Goal: Information Seeking & Learning: Understand process/instructions

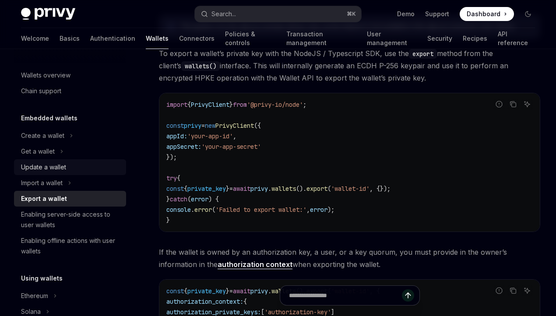
scroll to position [295, 0]
click at [65, 156] on button "Get a wallet" at bounding box center [70, 152] width 112 height 16
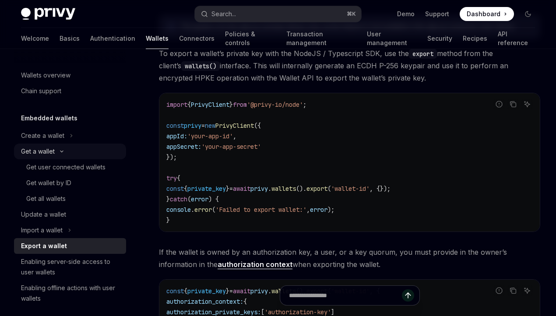
type textarea "*"
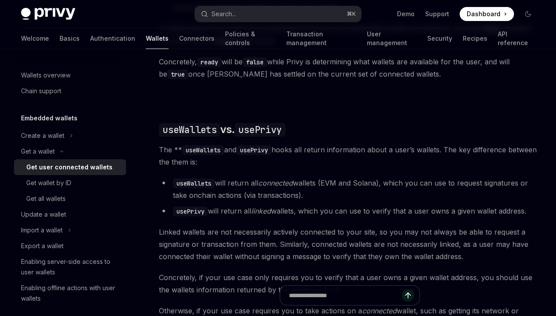
scroll to position [781, 0]
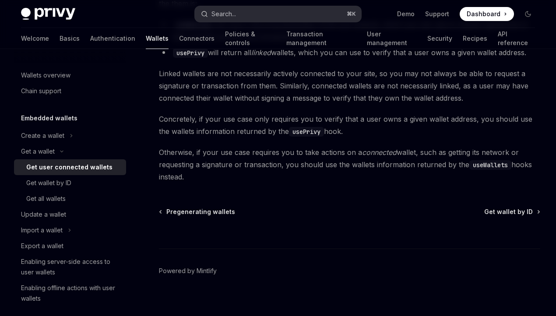
click at [255, 7] on button "Search... ⌘ K" at bounding box center [278, 14] width 167 height 16
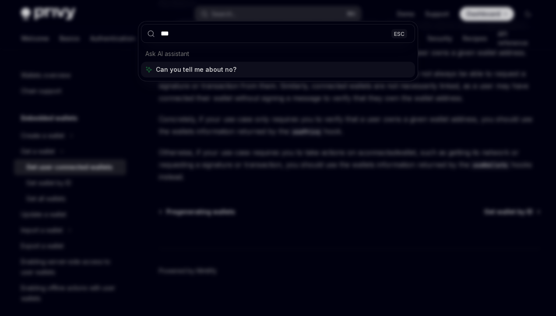
type input "****"
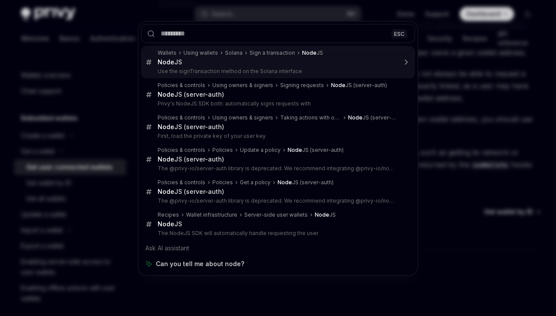
type textarea "*"
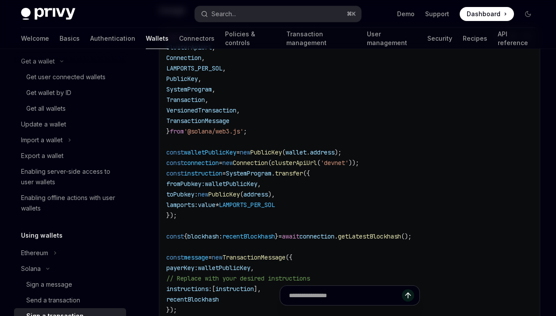
scroll to position [25, 0]
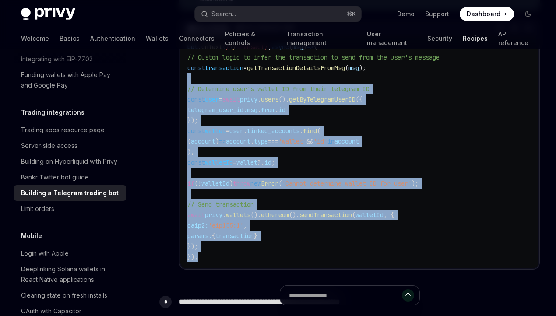
scroll to position [2301, 0]
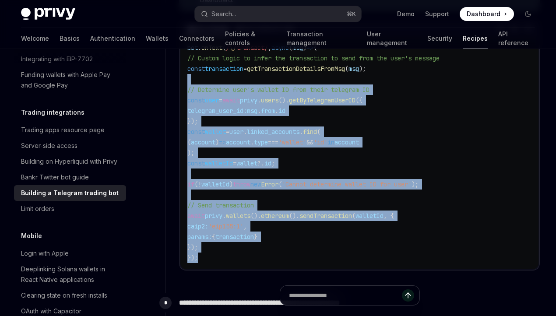
click at [356, 193] on code "bot . onText ( / \/ transact/ , async ( msg ) => { // Custom logic to infer the…" at bounding box center [360, 152] width 344 height 221
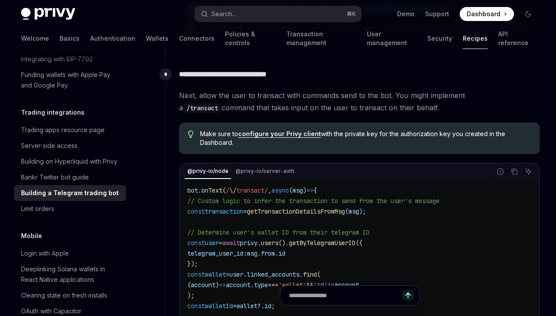
scroll to position [2156, 0]
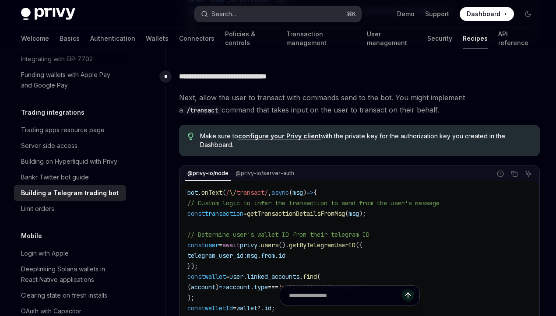
click at [232, 16] on div "Search..." at bounding box center [224, 14] width 25 height 11
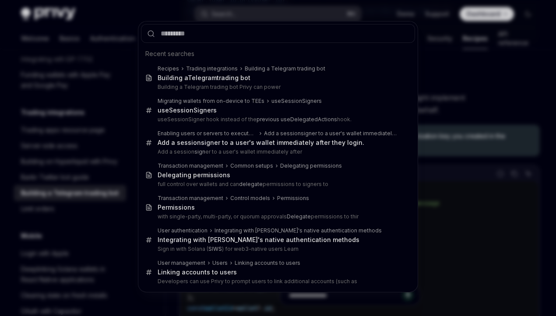
click at [104, 101] on div "Recent searches Recipes Trading integrations Building a Telegram trading bot Bu…" at bounding box center [278, 158] width 556 height 316
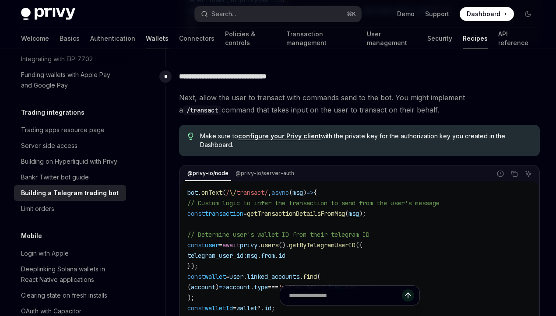
click at [146, 41] on link "Wallets" at bounding box center [157, 38] width 23 height 21
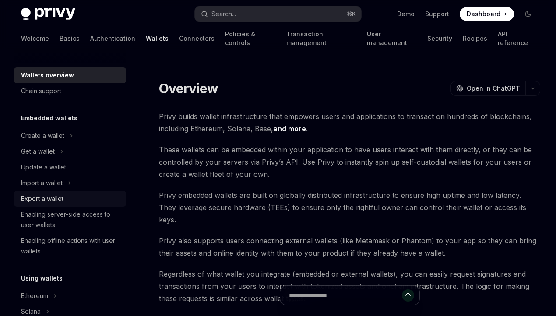
click at [37, 196] on div "Export a wallet" at bounding box center [42, 199] width 42 height 11
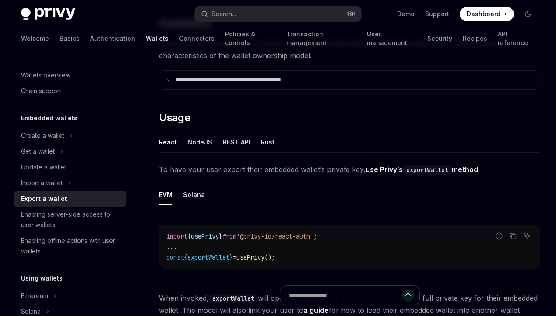
scroll to position [141, 0]
click at [209, 143] on div "NodeJS" at bounding box center [200, 141] width 25 height 21
type textarea "*"
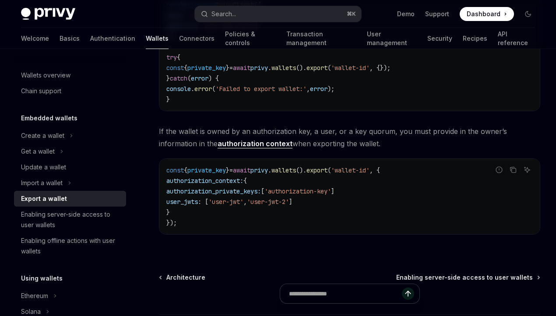
scroll to position [421, 0]
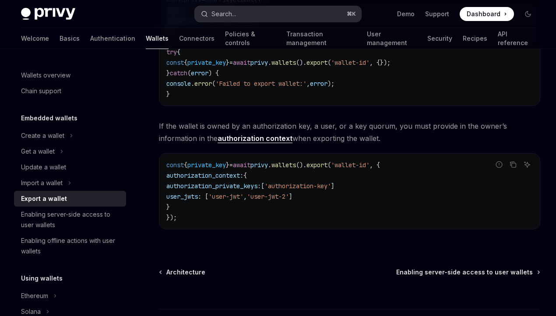
click at [221, 16] on div "Search..." at bounding box center [224, 14] width 25 height 11
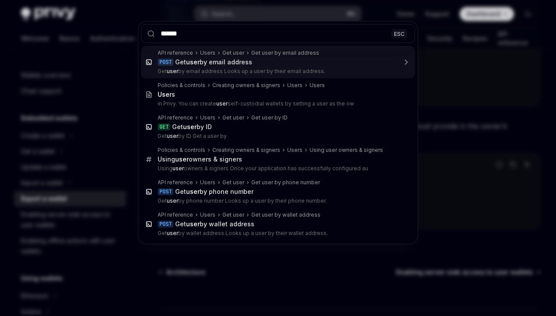
type input "*******"
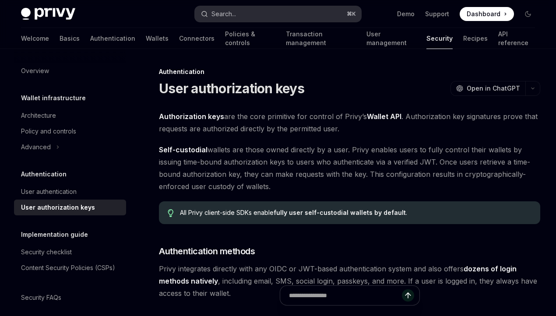
click at [225, 13] on div "Search..." at bounding box center [224, 14] width 25 height 11
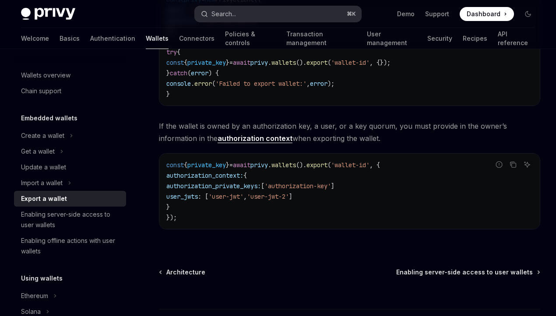
click at [262, 15] on button "Search... ⌘ K" at bounding box center [278, 14] width 167 height 16
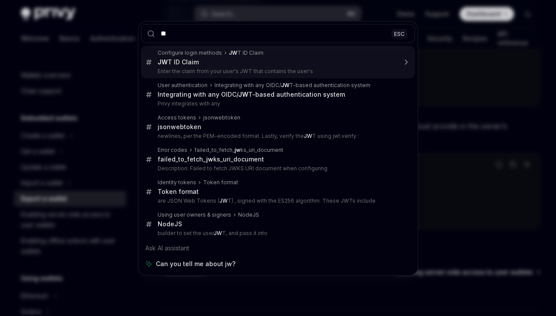
type input "***"
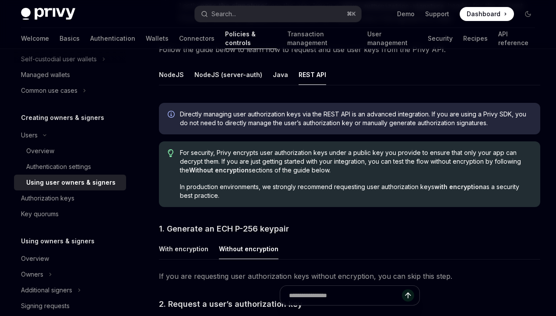
scroll to position [300, 0]
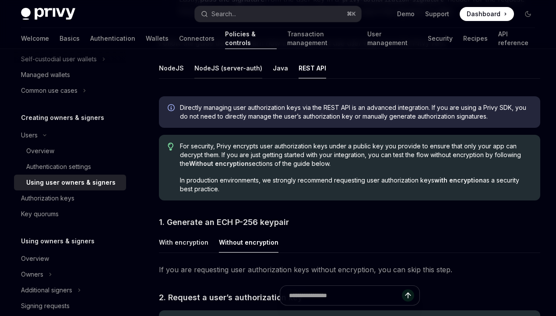
click at [247, 74] on div "NodeJS (server-auth)" at bounding box center [229, 68] width 68 height 21
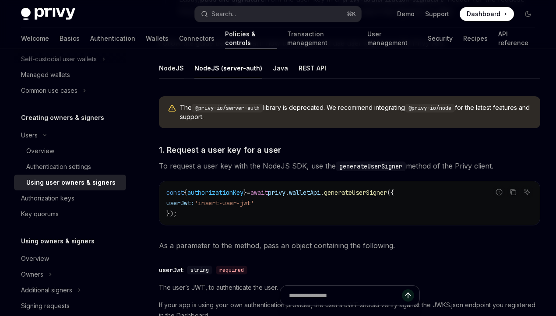
click at [177, 71] on div "NodeJS" at bounding box center [171, 68] width 25 height 21
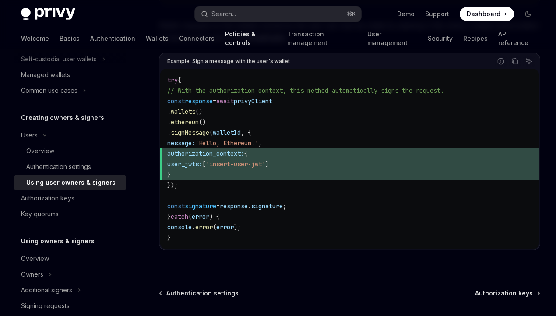
scroll to position [574, 0]
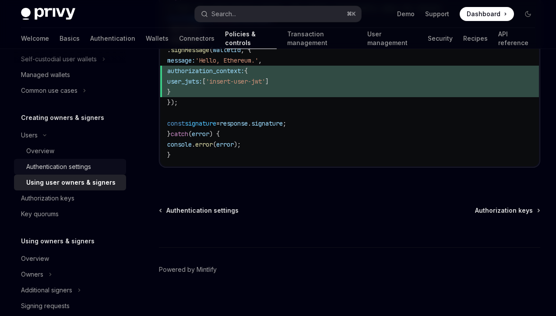
click at [64, 166] on div "Authentication settings" at bounding box center [58, 167] width 65 height 11
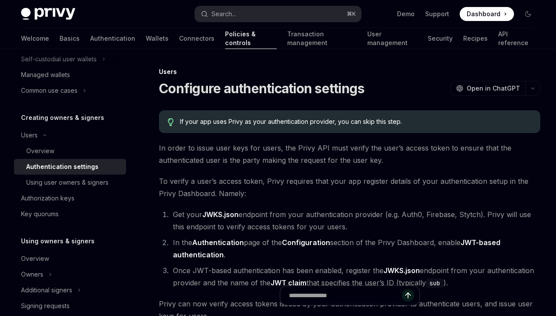
scroll to position [2, 0]
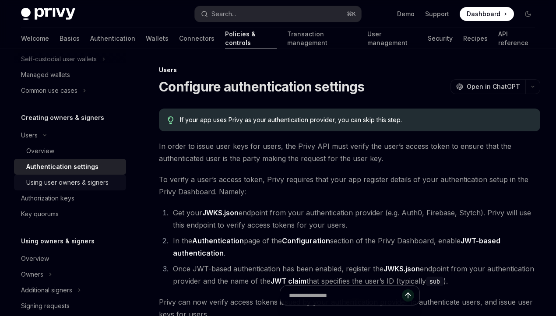
click at [99, 188] on div "Using user owners & signers" at bounding box center [67, 182] width 82 height 11
type textarea "*"
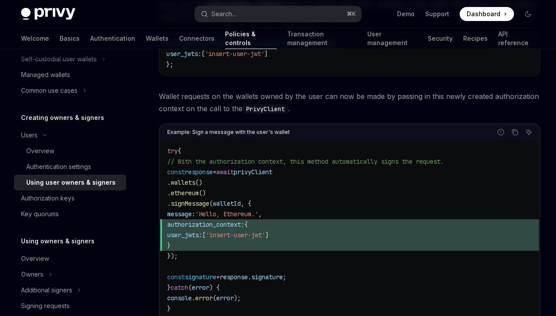
scroll to position [408, 0]
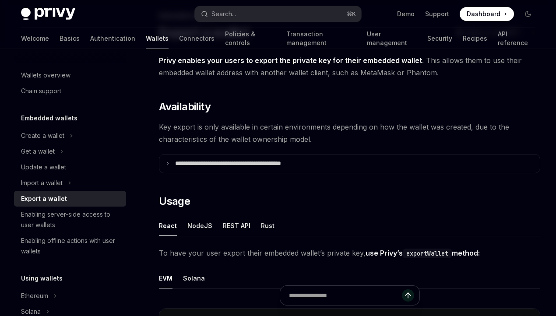
scroll to position [60, 0]
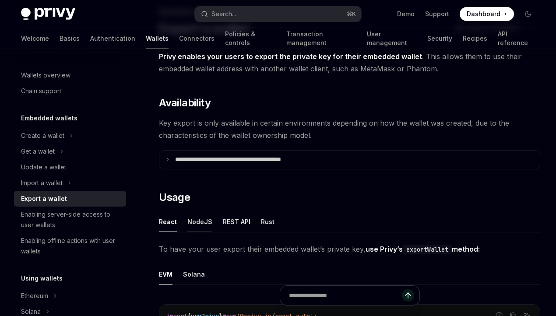
click at [204, 222] on div "NodeJS" at bounding box center [200, 222] width 25 height 21
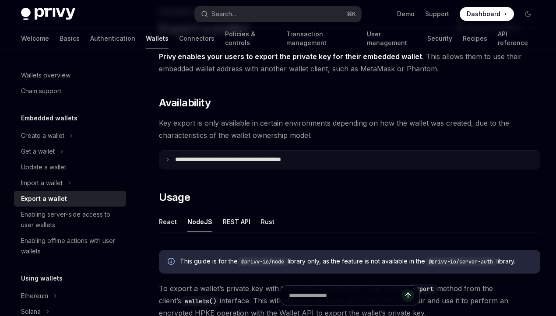
click at [206, 167] on summary "**********" at bounding box center [349, 160] width 381 height 18
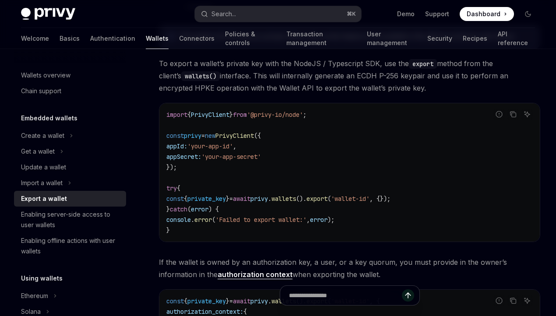
scroll to position [460, 0]
click at [247, 118] on span "from" at bounding box center [240, 116] width 14 height 8
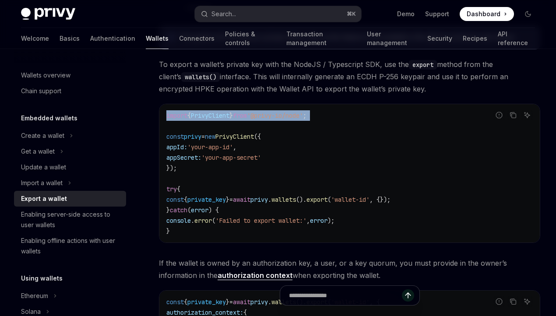
click at [247, 118] on span "from" at bounding box center [240, 116] width 14 height 8
copy code "import { PrivyClient } from '@privy-io/node' ;"
click at [512, 115] on icon "Copy the contents from the code block" at bounding box center [514, 115] width 4 height 4
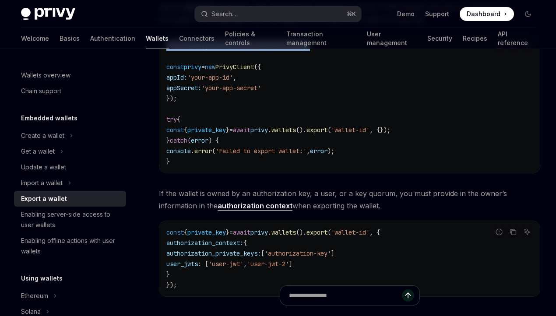
scroll to position [620, 0]
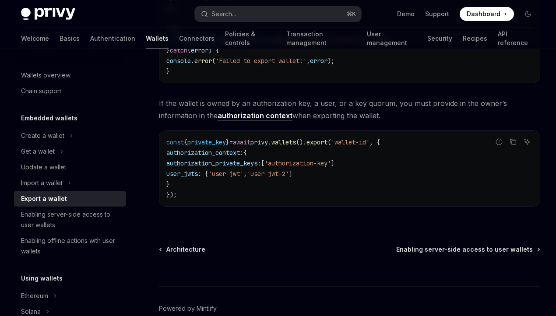
click at [244, 173] on span "'user-jwt'" at bounding box center [226, 174] width 35 height 8
click at [241, 118] on link "authorization context" at bounding box center [255, 115] width 75 height 9
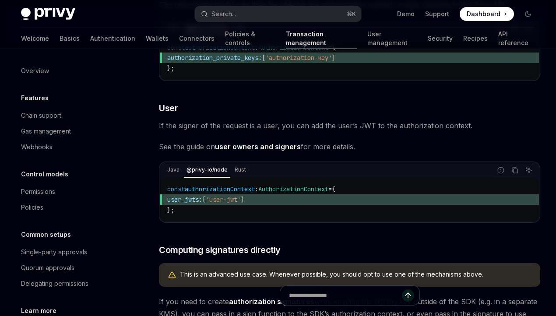
scroll to position [253, 0]
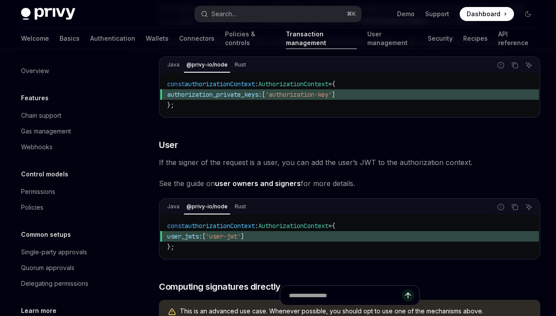
click at [236, 182] on link "user owners and signers" at bounding box center [258, 183] width 86 height 9
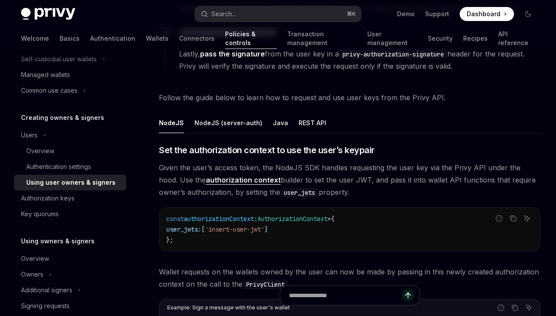
scroll to position [245, 0]
click at [236, 178] on link "authorization context" at bounding box center [243, 179] width 75 height 9
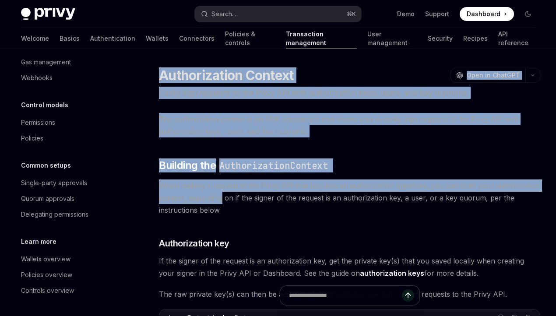
drag, startPoint x: 160, startPoint y: 77, endPoint x: 222, endPoint y: 195, distance: 133.5
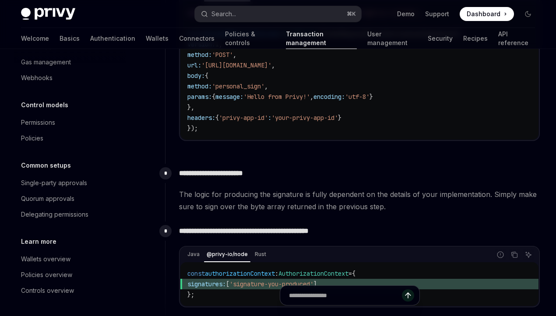
scroll to position [1390, 0]
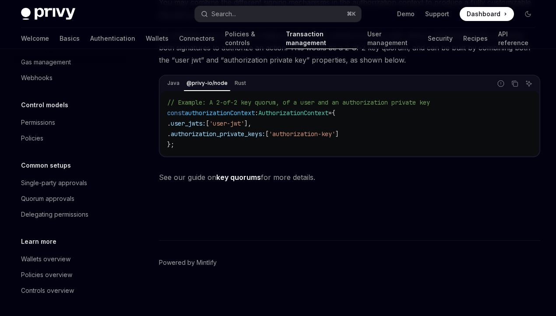
click at [334, 181] on span "See our guide on key quorums for more details." at bounding box center [350, 177] width 382 height 12
copy div "Authorization Context OpenAI Open in ChatGPT Easily sign requests to the Privy …"
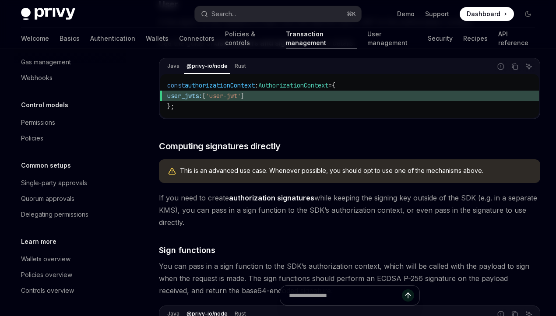
scroll to position [0, 0]
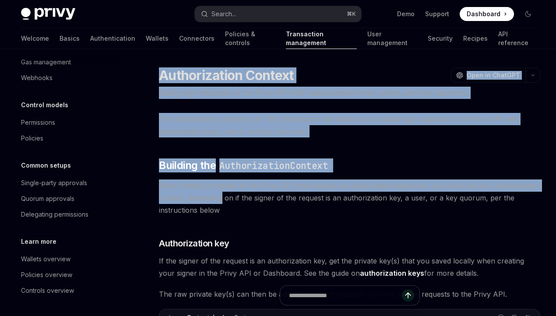
click at [351, 182] on span "When making a request to the Privy API that requires an authorization signature…" at bounding box center [350, 198] width 382 height 37
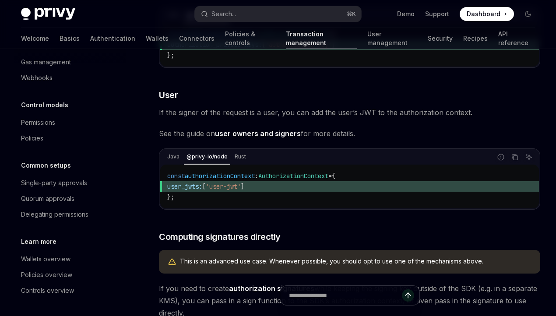
scroll to position [276, 0]
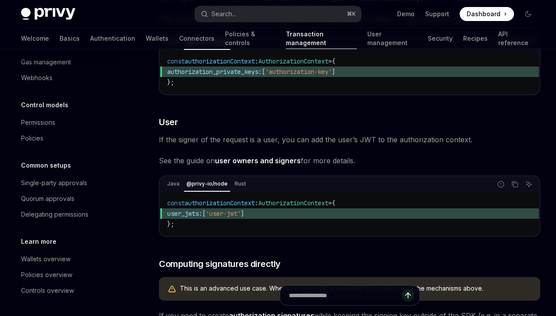
click at [267, 162] on link "user owners and signers" at bounding box center [258, 160] width 86 height 9
click at [263, 161] on link "user owners and signers" at bounding box center [258, 160] width 86 height 9
type textarea "*"
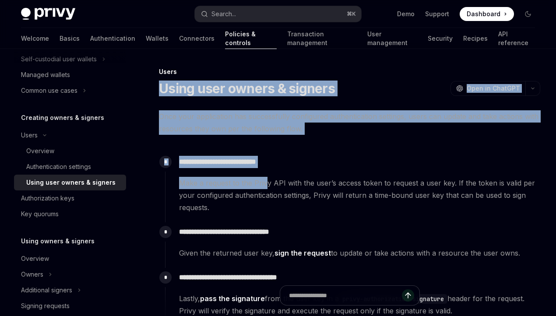
drag, startPoint x: 170, startPoint y: 79, endPoint x: 269, endPoint y: 184, distance: 144.7
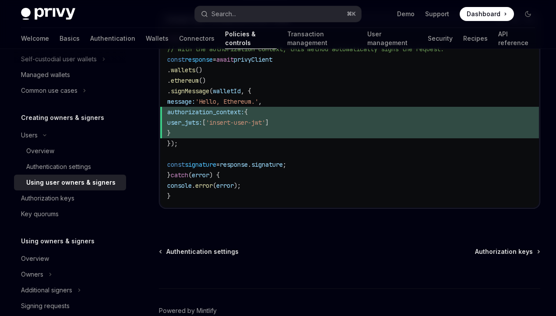
scroll to position [532, 0]
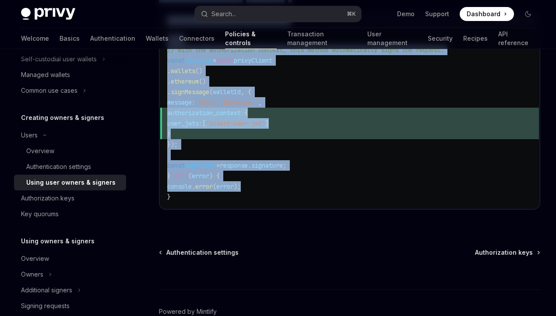
click at [269, 191] on code "try { // With the authorization context, this method automatically signs the re…" at bounding box center [349, 118] width 365 height 168
click at [268, 202] on code "try { // With the authorization context, this method automatically signs the re…" at bounding box center [349, 118] width 365 height 168
copy div "**********"
click at [273, 15] on button "Search... ⌘ K" at bounding box center [278, 14] width 167 height 16
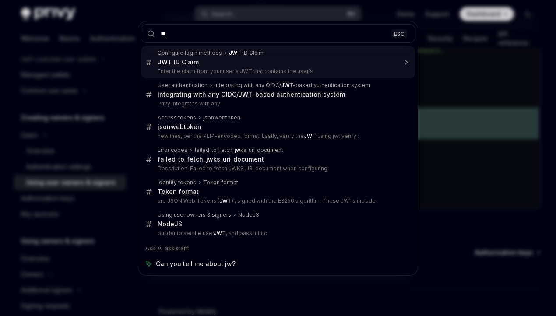
type input "***"
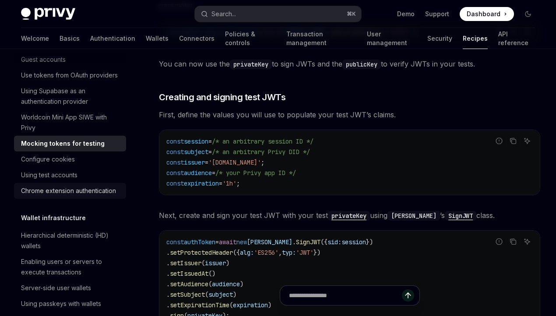
scroll to position [37, 0]
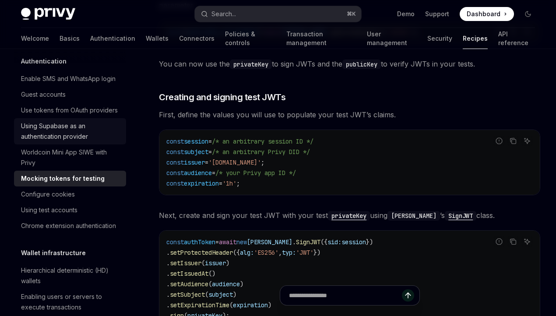
click at [52, 126] on div "Using Supabase as an authentication provider" at bounding box center [71, 131] width 100 height 21
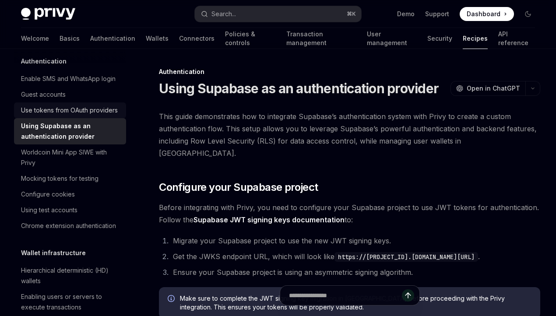
click at [59, 108] on div "Use tokens from OAuth providers" at bounding box center [69, 110] width 97 height 11
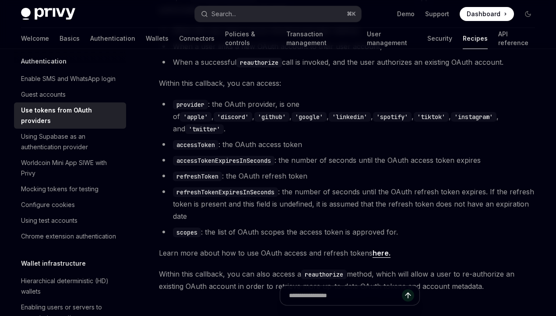
scroll to position [341, 0]
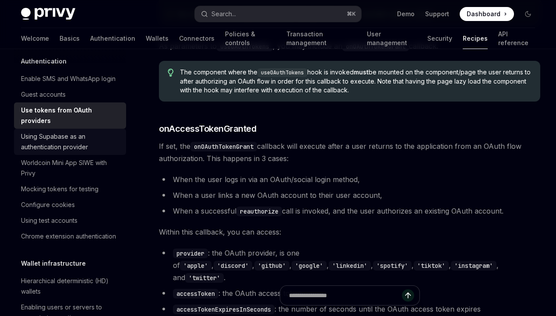
click at [73, 135] on div "Using Supabase as an authentication provider" at bounding box center [71, 141] width 100 height 21
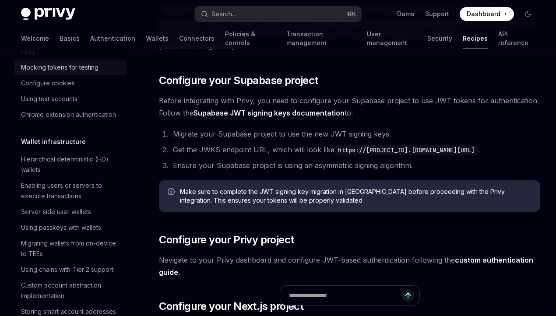
scroll to position [152, 0]
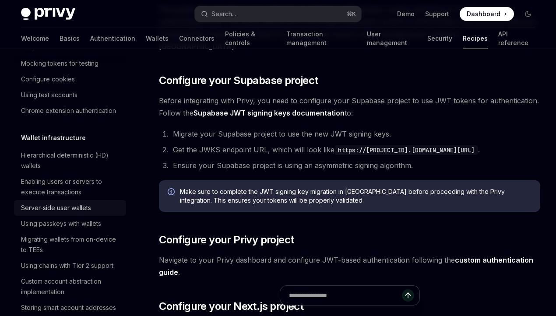
click at [86, 205] on div "Server-side user wallets" at bounding box center [56, 208] width 70 height 11
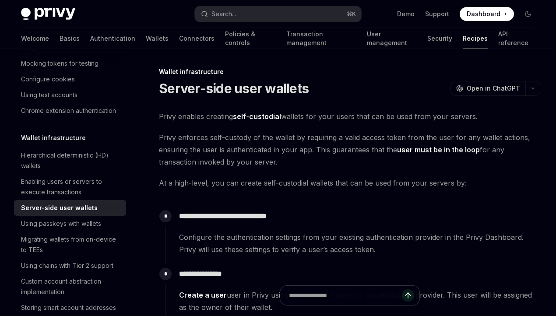
type textarea "*"
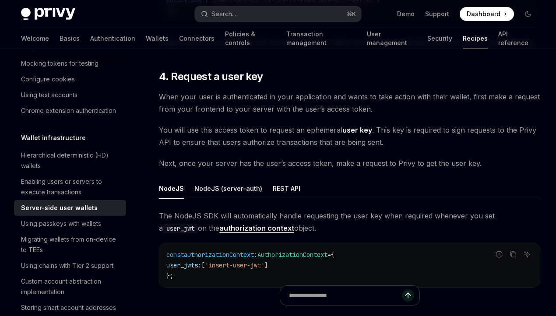
scroll to position [1225, 0]
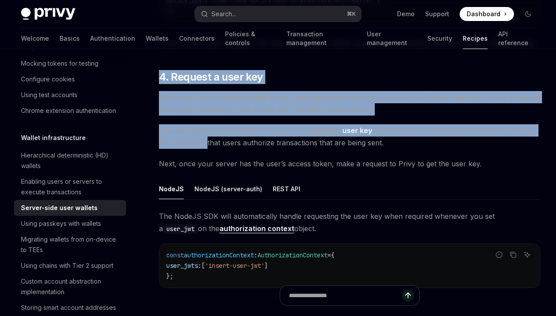
drag, startPoint x: 161, startPoint y: 76, endPoint x: 206, endPoint y: 138, distance: 77.2
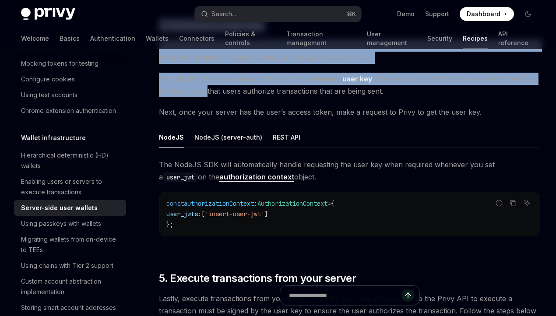
scroll to position [1288, 0]
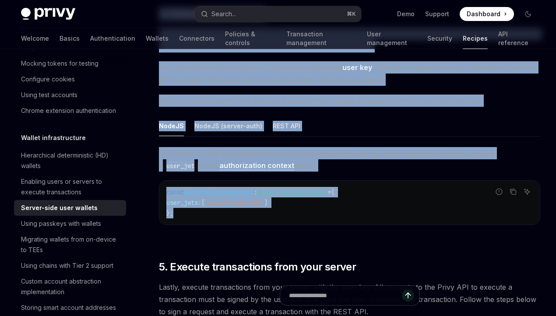
click at [194, 219] on div "const authorizationContext : AuthorizationContext = { user_jwts: [ 'insert-user…" at bounding box center [349, 203] width 381 height 44
copy div "4. Request a user key When your user is authenticated in your application and w…"
click at [242, 166] on link "authorization context" at bounding box center [256, 165] width 75 height 9
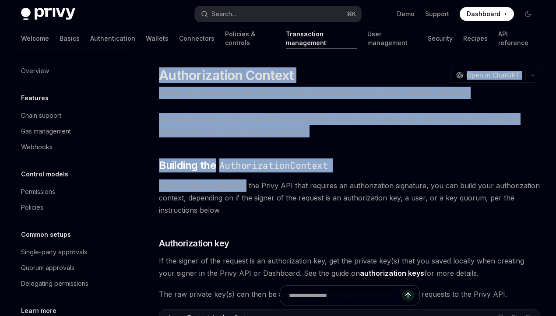
drag, startPoint x: 162, startPoint y: 75, endPoint x: 245, endPoint y: 183, distance: 136.8
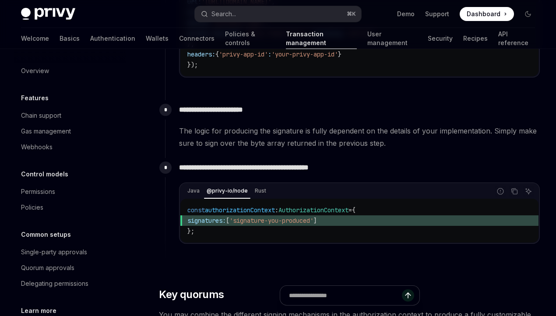
scroll to position [1390, 0]
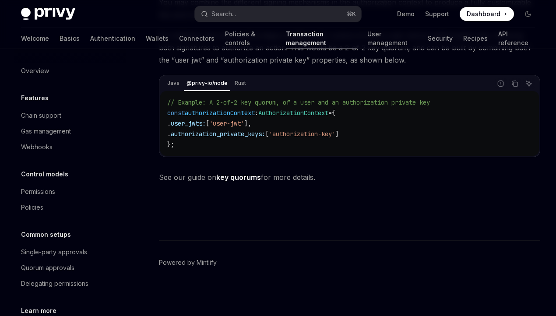
click at [335, 180] on span "See our guide on key quorums for more details." at bounding box center [350, 177] width 382 height 12
copy div "Loremipsumdol Sitamet ConsEC Adip el SeddOEI Tempor inci utlabore et dol Magna …"
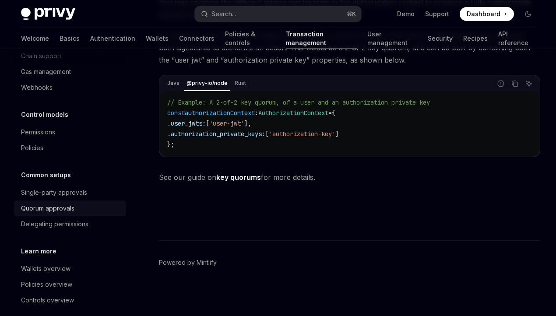
scroll to position [64, 0]
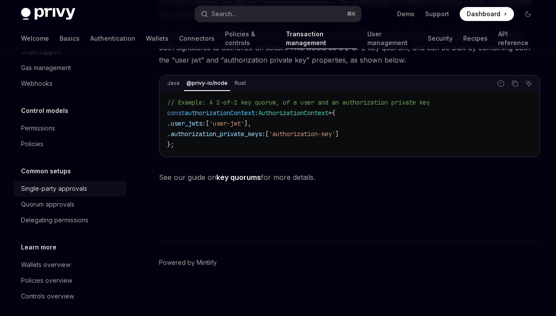
click at [68, 189] on div "Single-party approvals" at bounding box center [54, 189] width 66 height 11
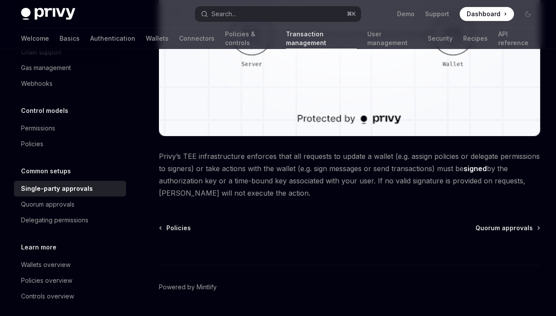
scroll to position [69, 0]
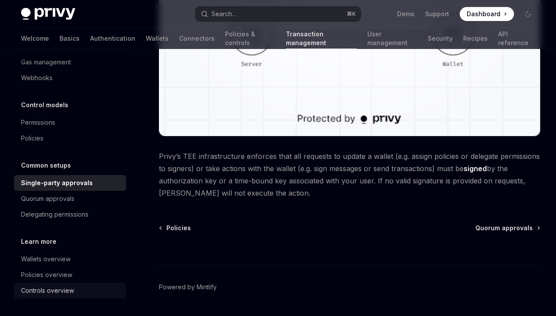
click at [70, 288] on div "Controls overview" at bounding box center [47, 291] width 53 height 11
type textarea "*"
